Goal: Transaction & Acquisition: Subscribe to service/newsletter

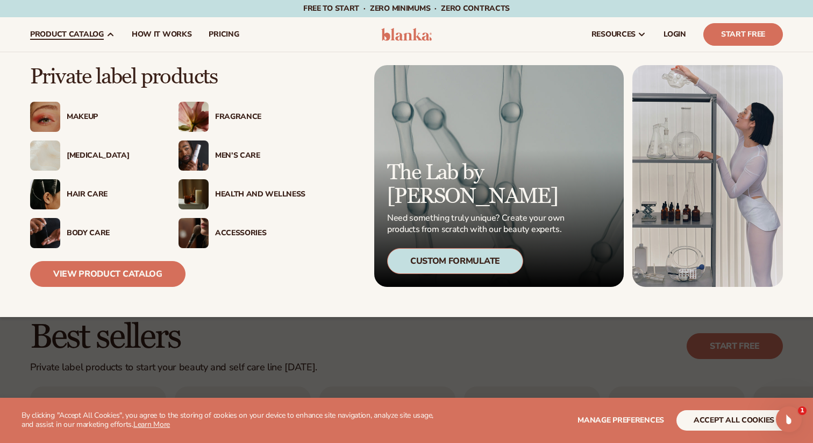
click at [212, 161] on div "Men’s Care" at bounding box center [242, 155] width 127 height 30
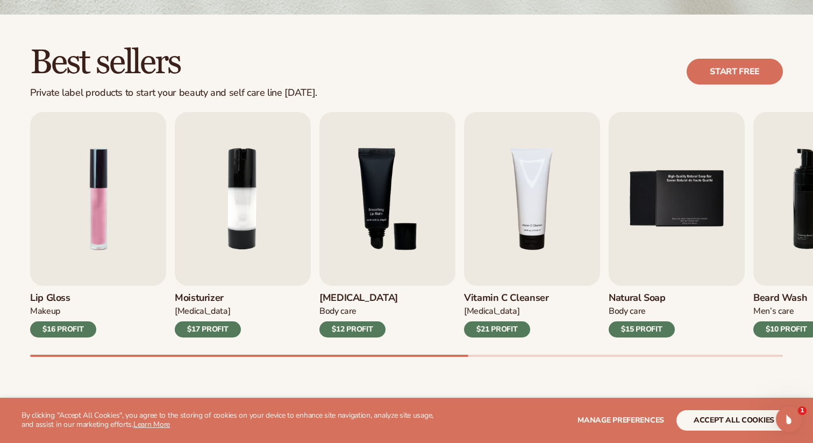
click at [80, 328] on div "$16 PROFIT" at bounding box center [63, 329] width 66 height 16
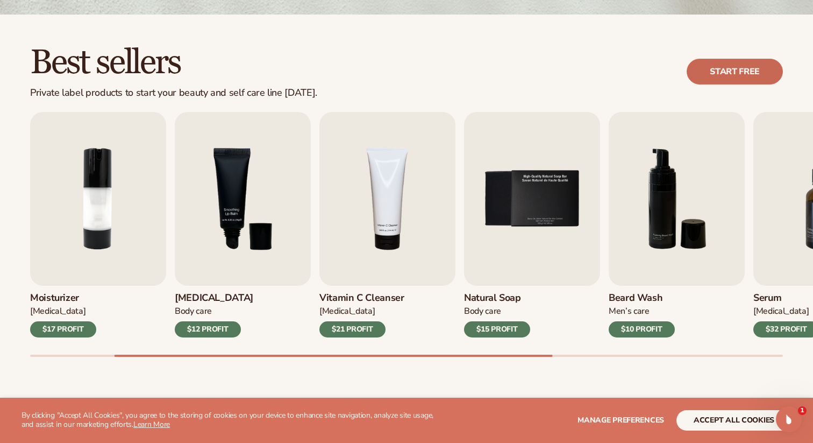
click at [716, 75] on link "Start free" at bounding box center [735, 72] width 96 height 26
